Goal: Transaction & Acquisition: Subscribe to service/newsletter

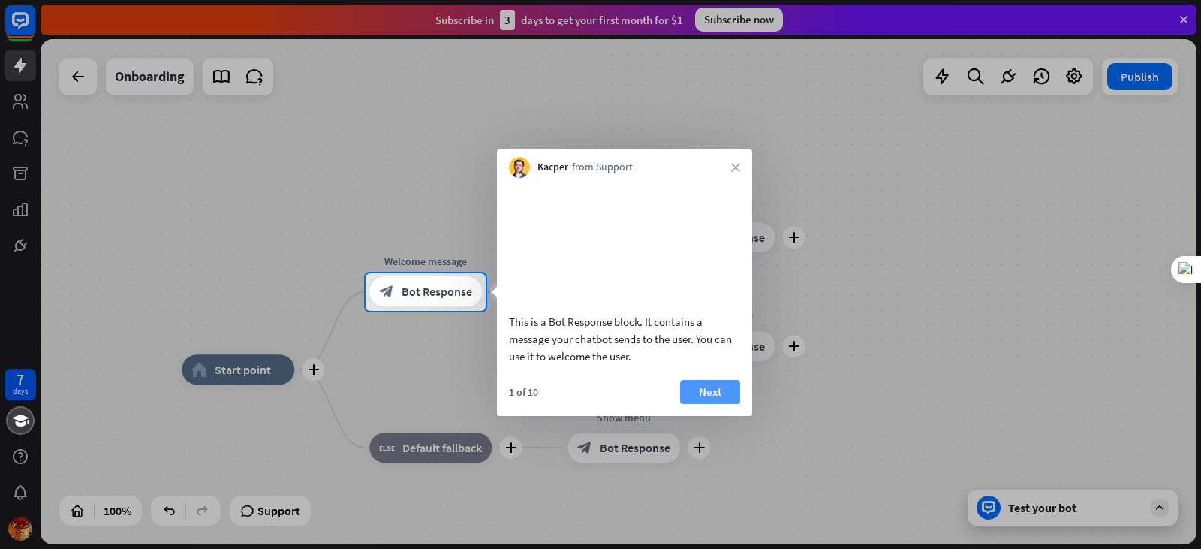
click at [692, 404] on button "Next" at bounding box center [710, 392] width 60 height 24
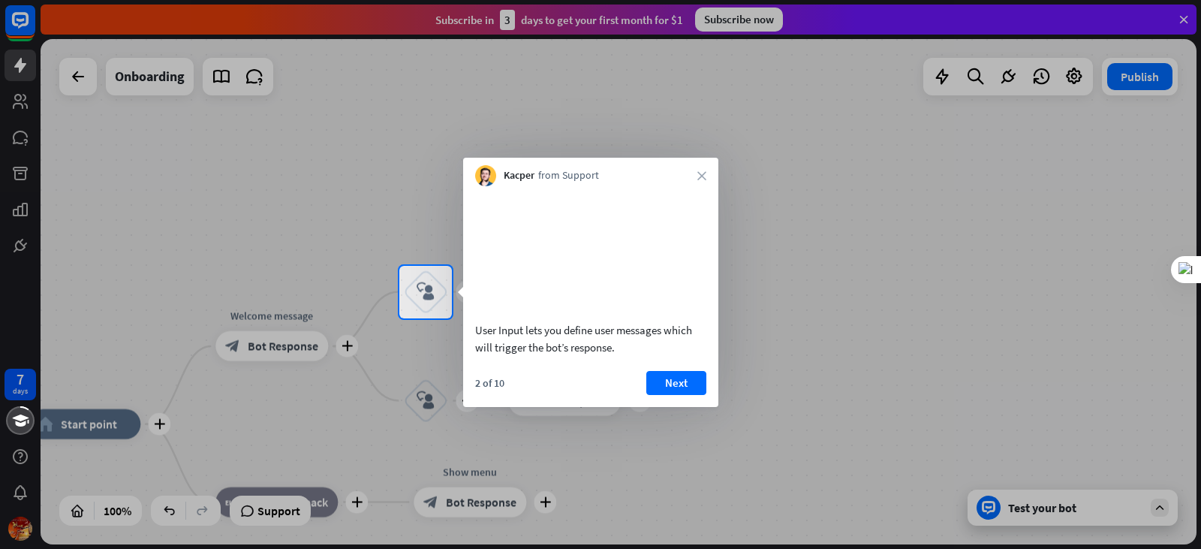
click at [771, 19] on div at bounding box center [600, 133] width 1201 height 266
click at [707, 176] on div "Kacper from Support close" at bounding box center [590, 172] width 255 height 29
click at [705, 176] on icon "close" at bounding box center [701, 175] width 9 height 9
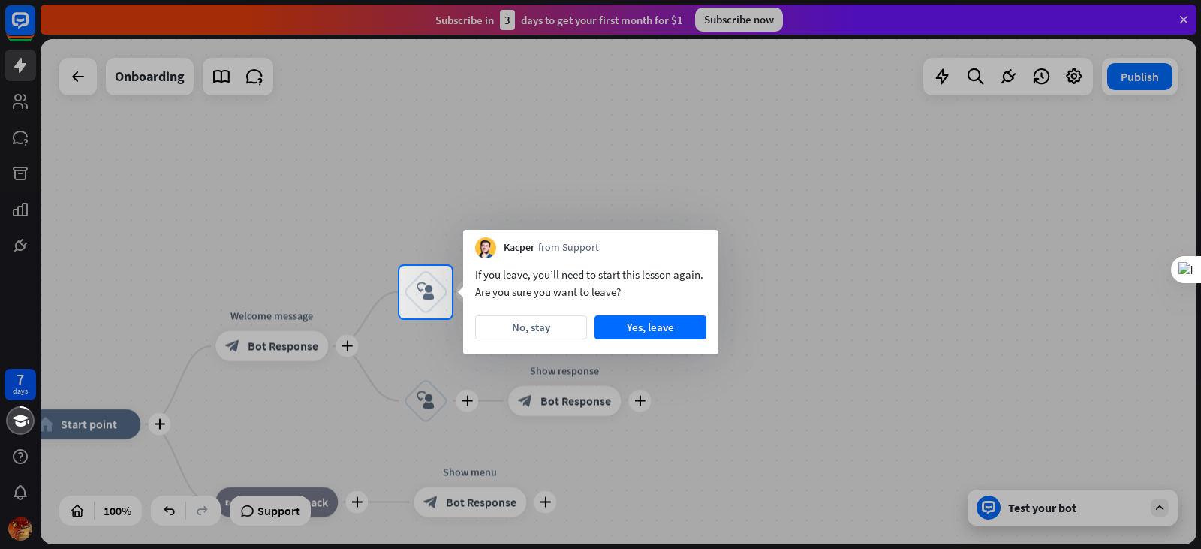
click at [739, 20] on div at bounding box center [600, 133] width 1201 height 266
click at [503, 323] on button "No, stay" at bounding box center [531, 327] width 112 height 24
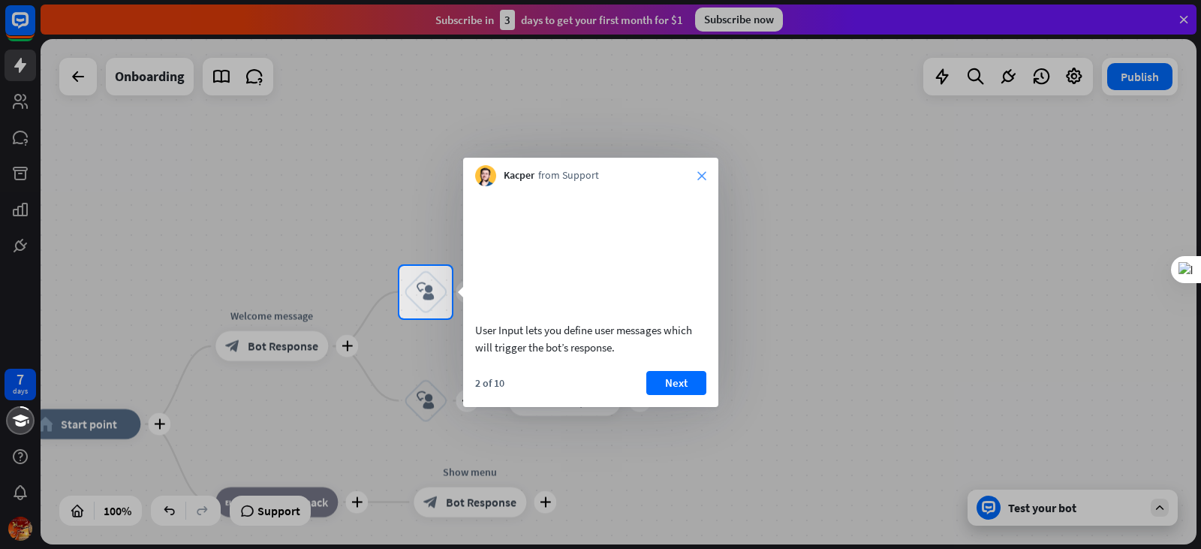
click at [704, 173] on icon "close" at bounding box center [701, 175] width 9 height 9
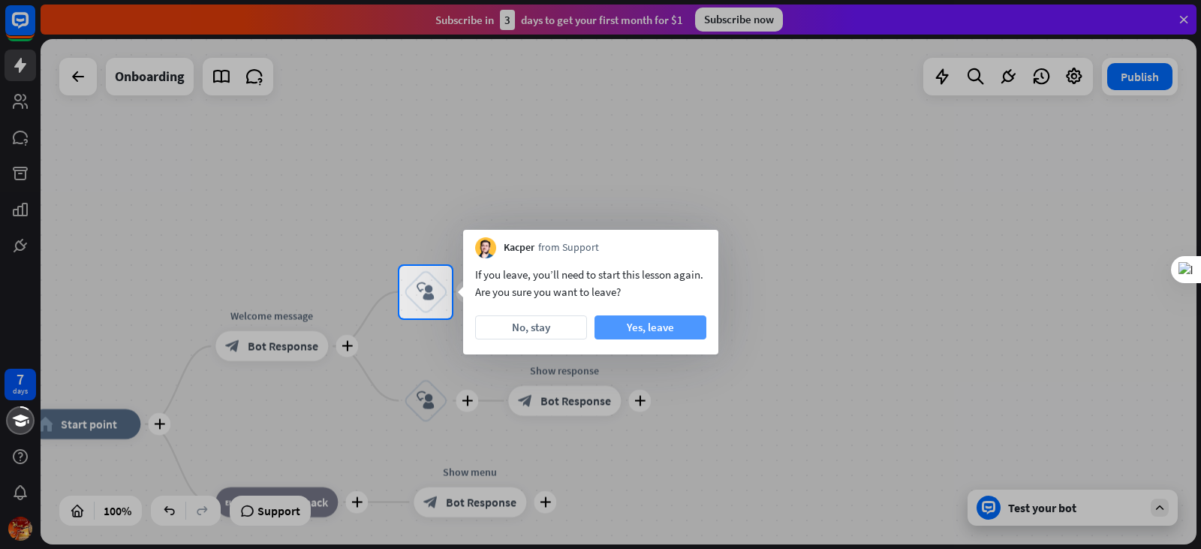
click at [663, 327] on button "Yes, leave" at bounding box center [650, 327] width 112 height 24
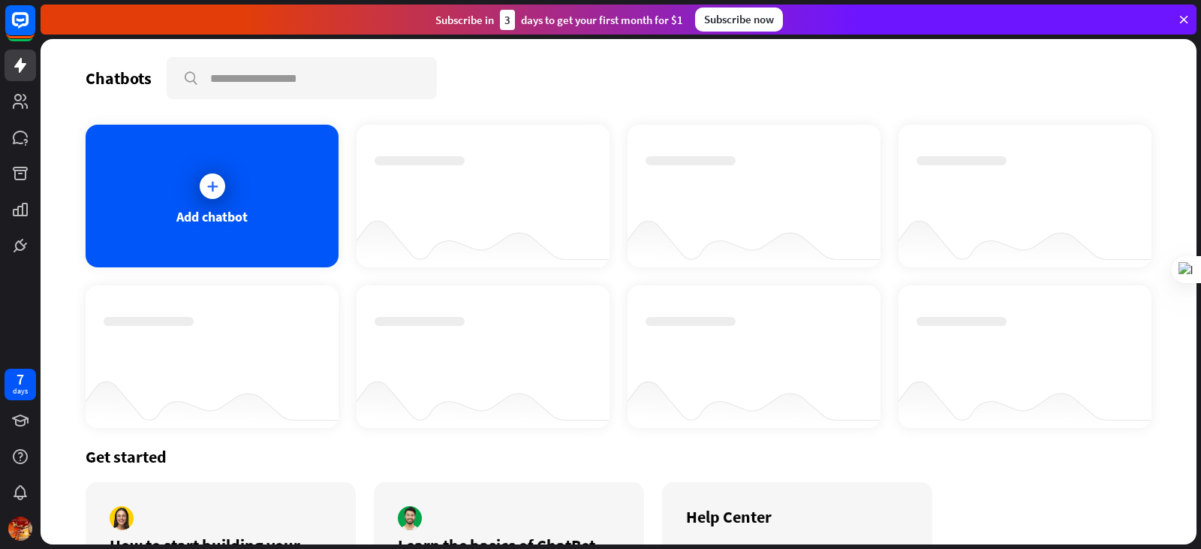
click at [741, 27] on div "Subscribe now" at bounding box center [739, 20] width 88 height 24
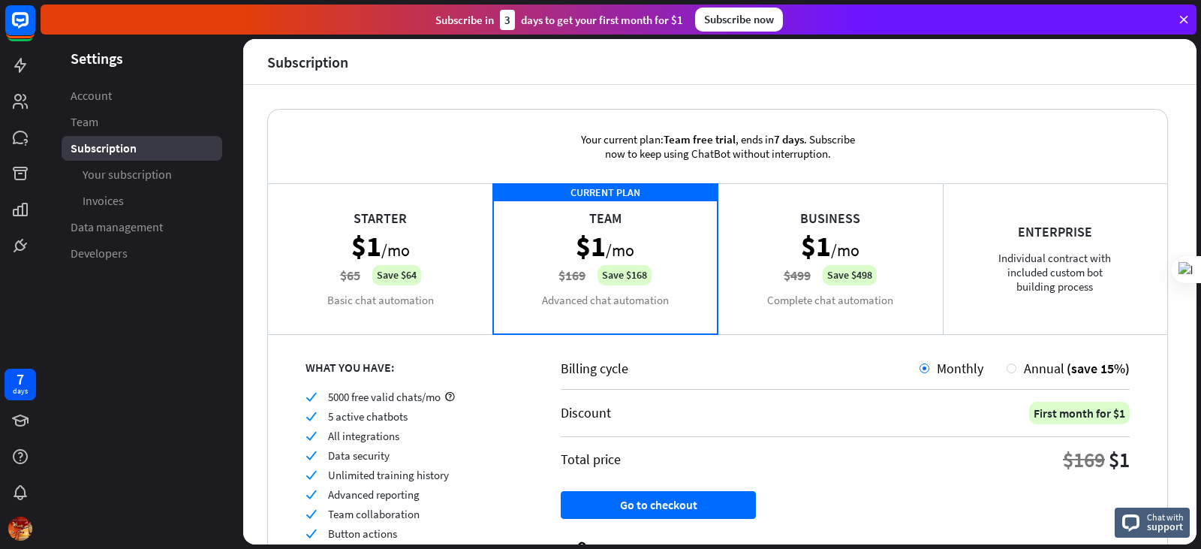
scroll to position [86, 0]
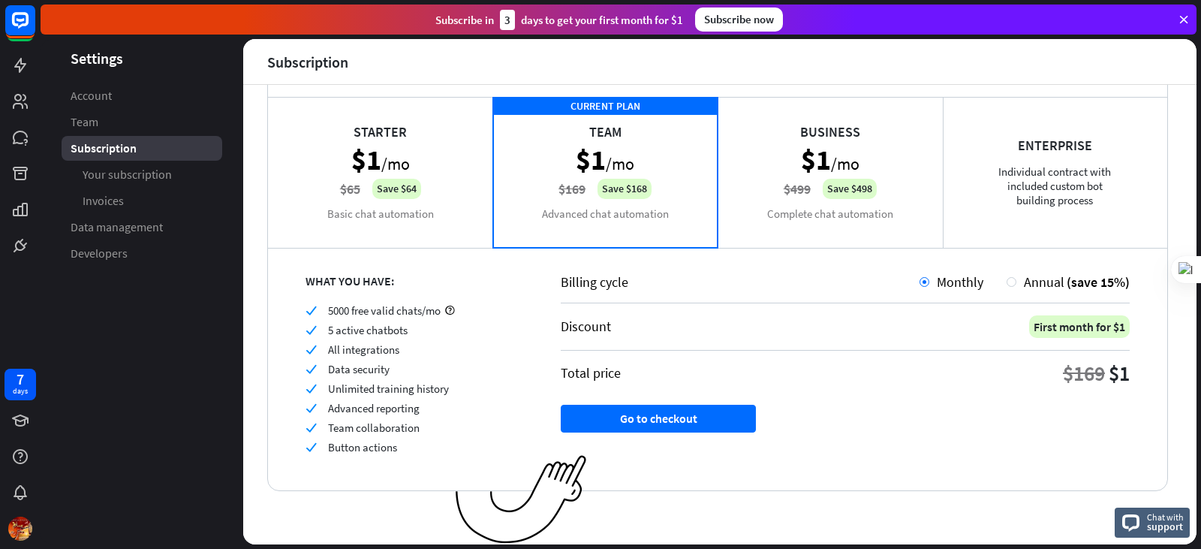
click at [1072, 183] on div "Enterprise Individual contract with included custom bot building process" at bounding box center [1055, 172] width 225 height 150
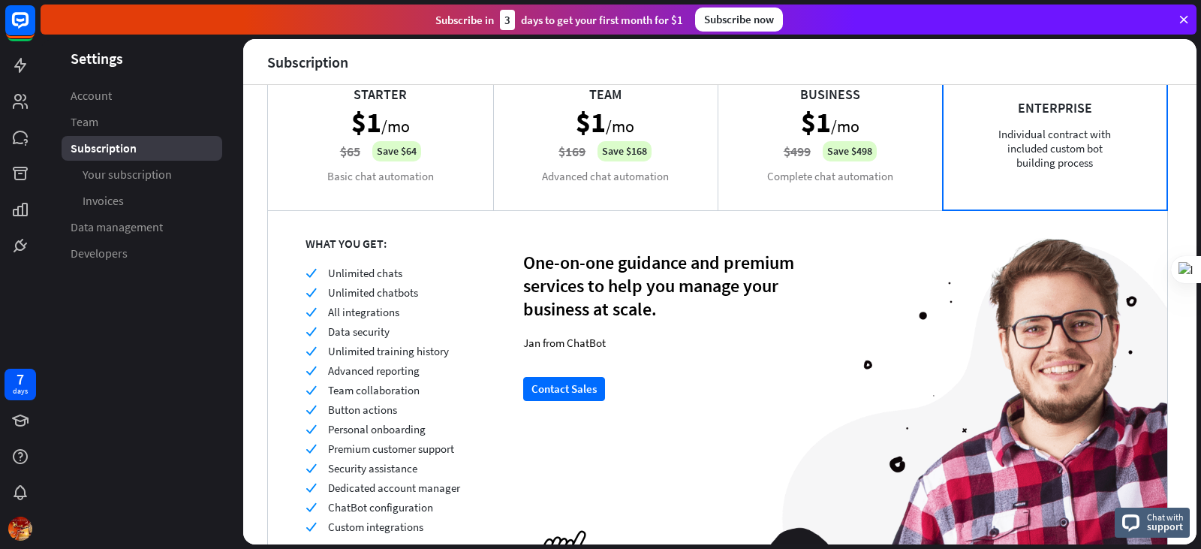
scroll to position [0, 0]
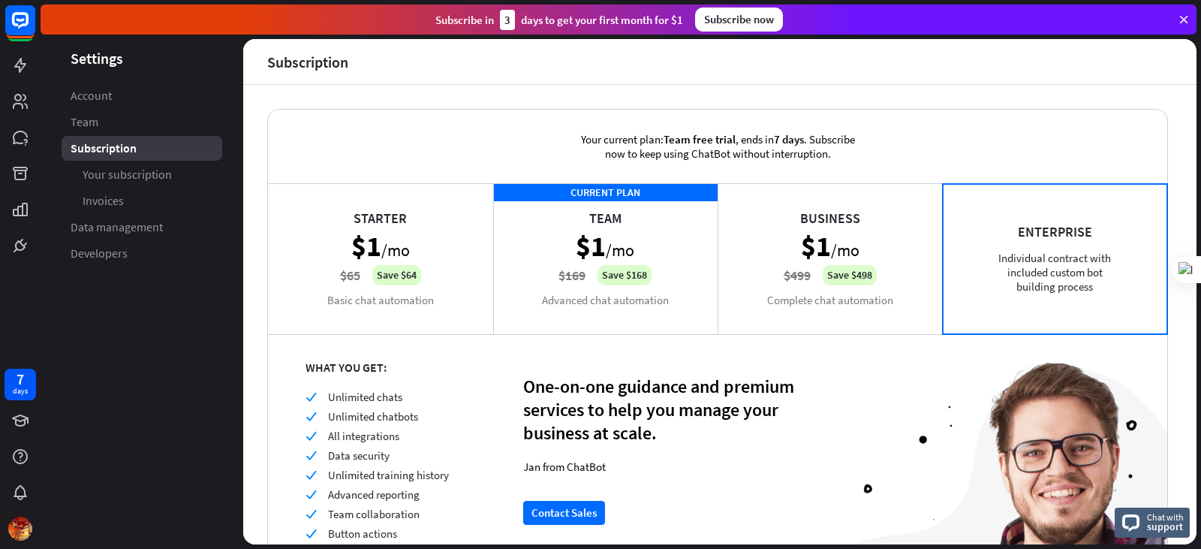
click at [356, 236] on div "Starter $1 /mo $65 Save $64 Basic chat automation" at bounding box center [380, 258] width 225 height 150
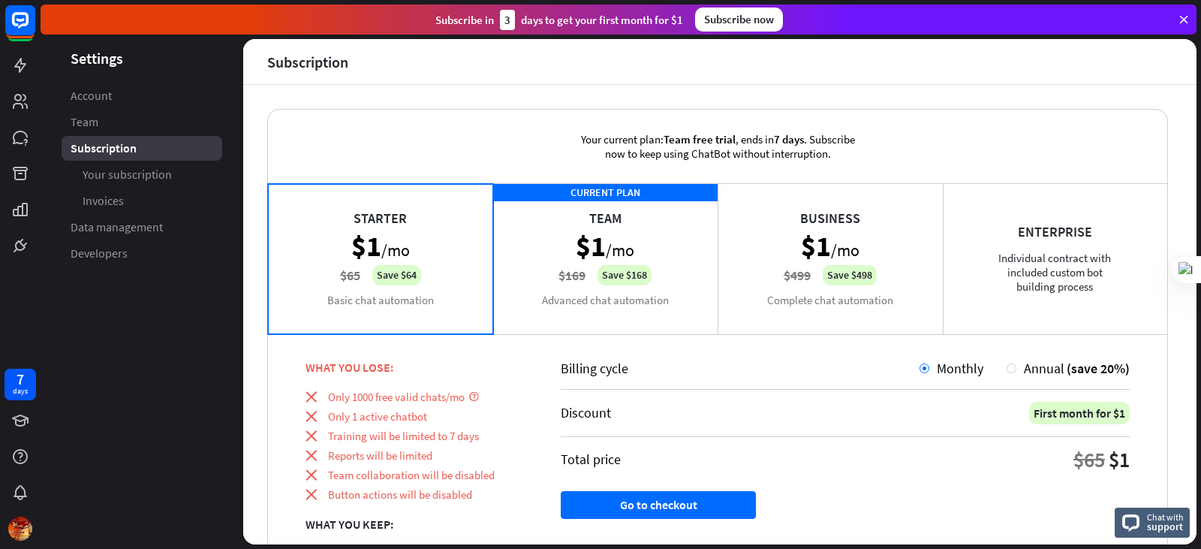
click at [578, 242] on div "CURRENT PLAN Team $1 /mo $169 Save $168 Advanced chat automation" at bounding box center [605, 258] width 225 height 150
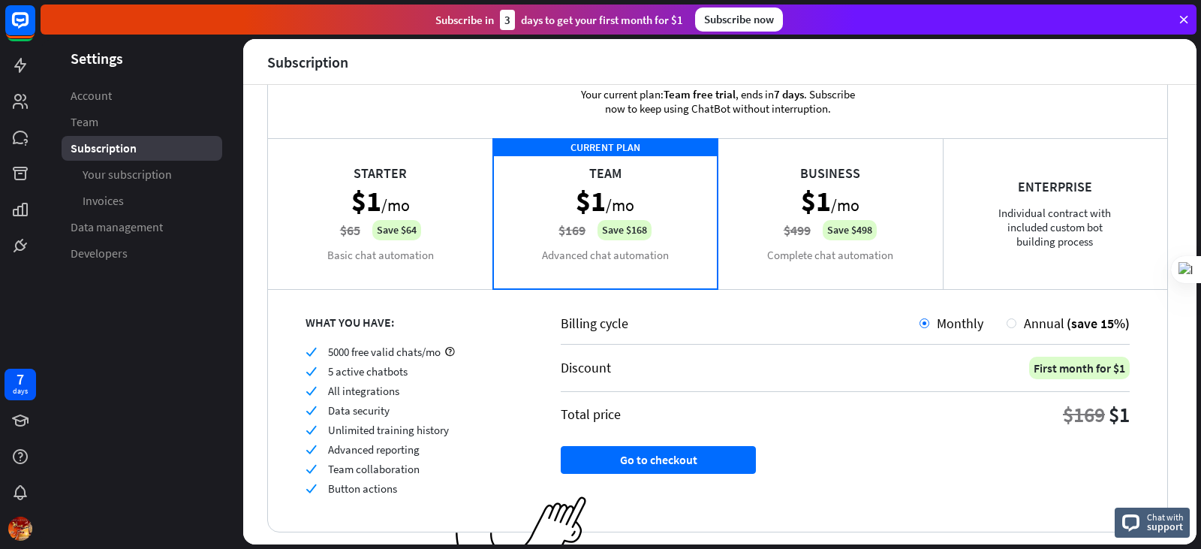
scroll to position [86, 0]
